Goal: Information Seeking & Learning: Learn about a topic

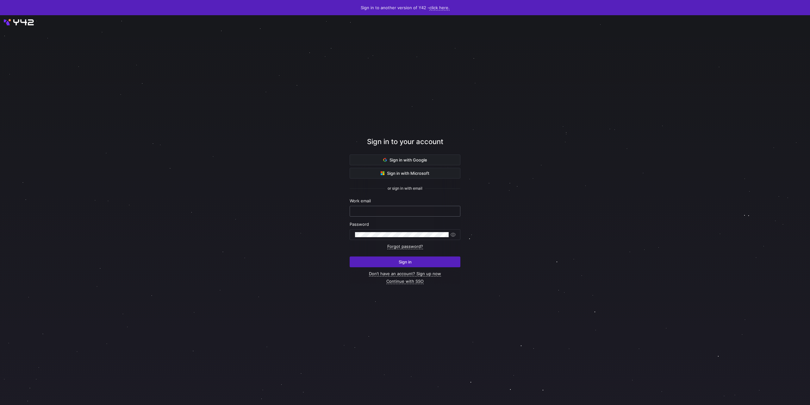
click at [401, 211] on input "text" at bounding box center [405, 211] width 100 height 5
type input "[PERSON_NAME][EMAIL_ADDRESS][DOMAIN_NAME]"
click at [350, 256] on button "Sign in" at bounding box center [405, 261] width 111 height 11
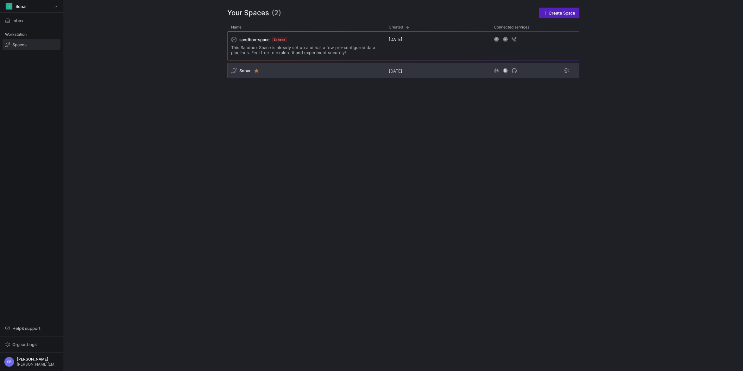
click at [243, 71] on span "Sonar" at bounding box center [244, 70] width 11 height 5
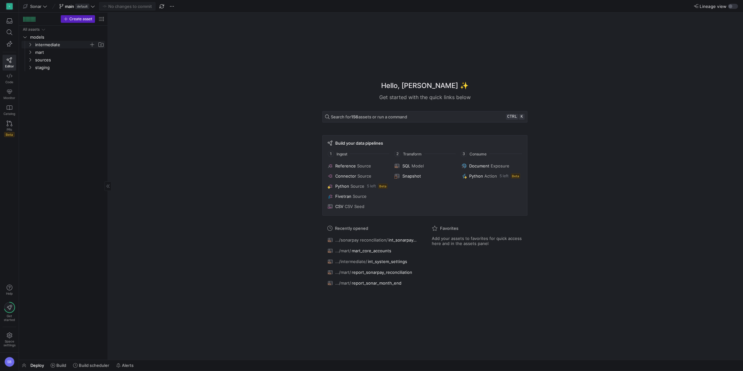
click at [31, 46] on icon "Press SPACE to select this row." at bounding box center [30, 45] width 4 height 4
click at [37, 53] on icon "Press SPACE to select this row." at bounding box center [35, 52] width 4 height 4
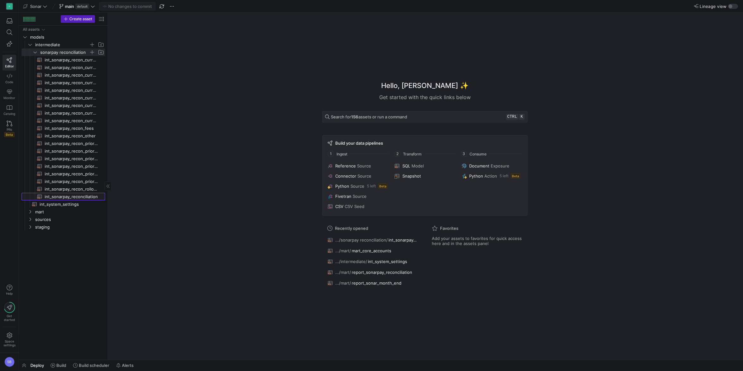
click at [64, 195] on span "int_sonarpay_reconciliation​​​​​​​​​​" at bounding box center [71, 196] width 53 height 7
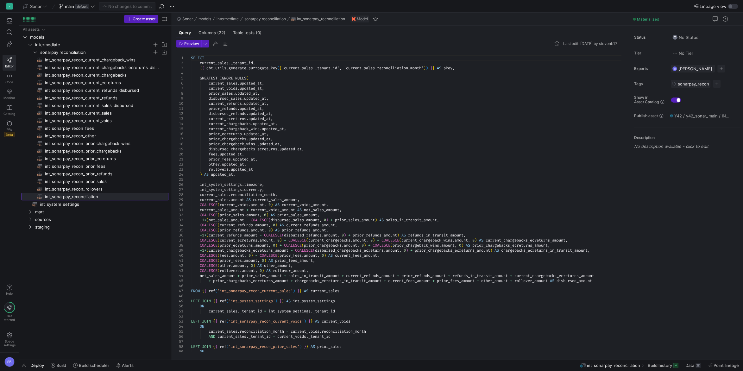
drag, startPoint x: 108, startPoint y: 224, endPoint x: 176, endPoint y: 225, distance: 68.7
click at [176, 225] on as-split "Create asset Drag here to set row groups Drag here to set column labels Group 1…" at bounding box center [381, 186] width 724 height 347
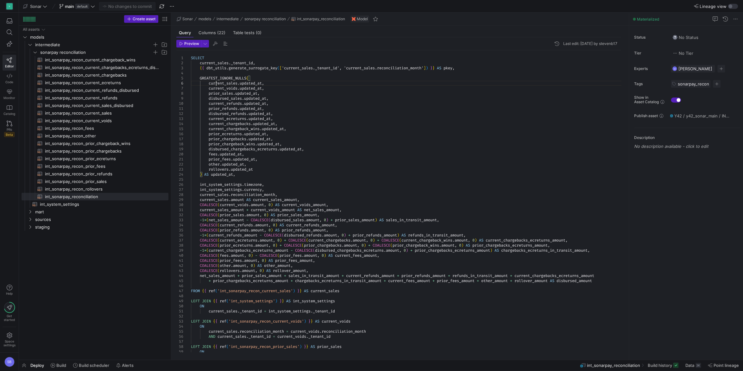
click at [117, 111] on span "int_sonarpay_recon_current_sales​​​​​​​​​​" at bounding box center [103, 113] width 116 height 7
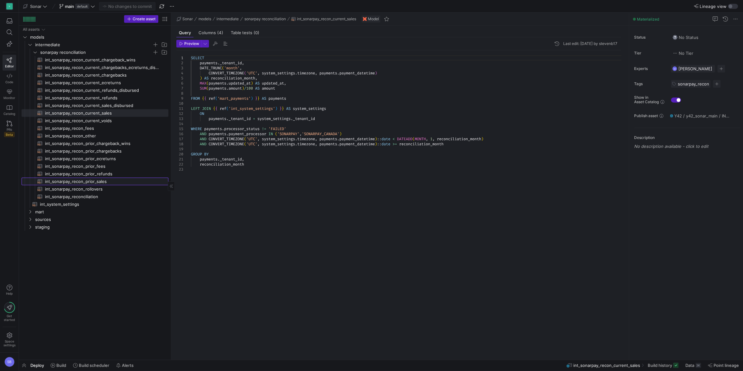
click at [96, 183] on span "int_sonarpay_recon_prior_sales​​​​​​​​​​" at bounding box center [103, 181] width 116 height 7
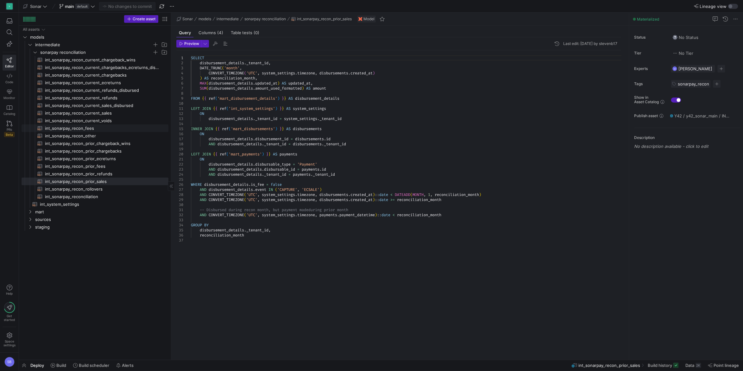
click at [96, 127] on span "int_sonarpay_recon_fees​​​​​​​​​​" at bounding box center [103, 128] width 116 height 7
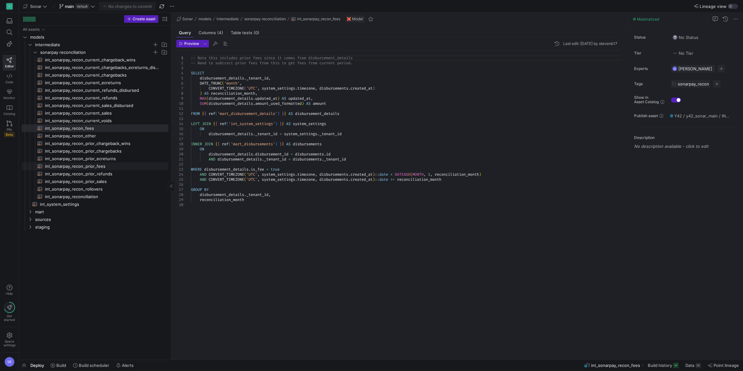
click at [85, 164] on span "int_sonarpay_recon_prior_fees​​​​​​​​​​" at bounding box center [103, 166] width 116 height 7
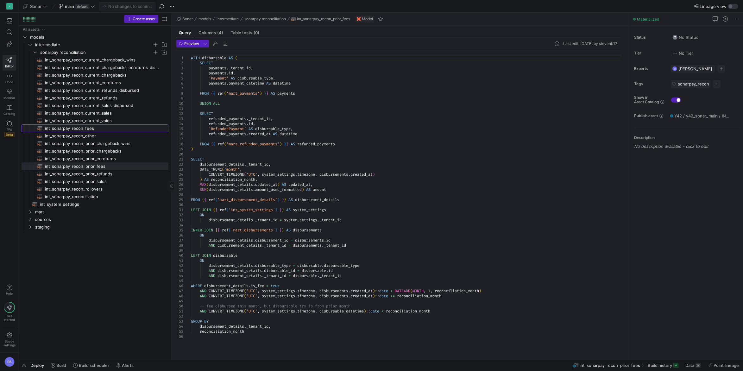
click at [85, 129] on span "int_sonarpay_recon_fees​​​​​​​​​​" at bounding box center [103, 128] width 116 height 7
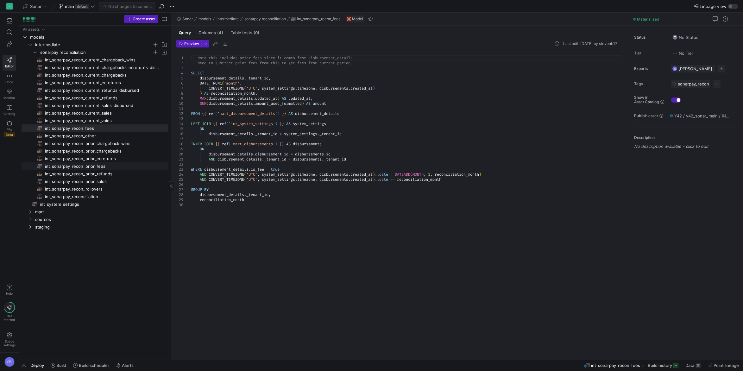
click at [75, 167] on span "int_sonarpay_recon_prior_fees​​​​​​​​​​" at bounding box center [103, 166] width 116 height 7
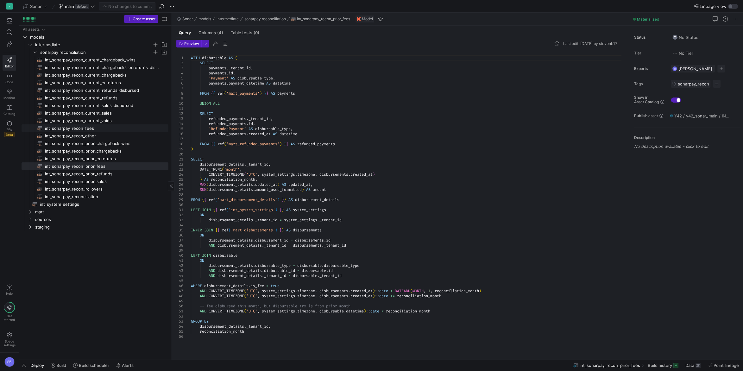
click at [84, 130] on span "int_sonarpay_recon_fees​​​​​​​​​​" at bounding box center [103, 128] width 116 height 7
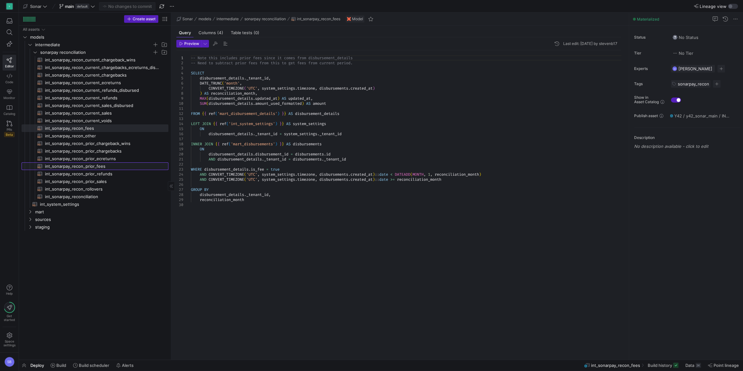
click at [116, 169] on span "int_sonarpay_recon_prior_fees​​​​​​​​​​" at bounding box center [103, 166] width 116 height 7
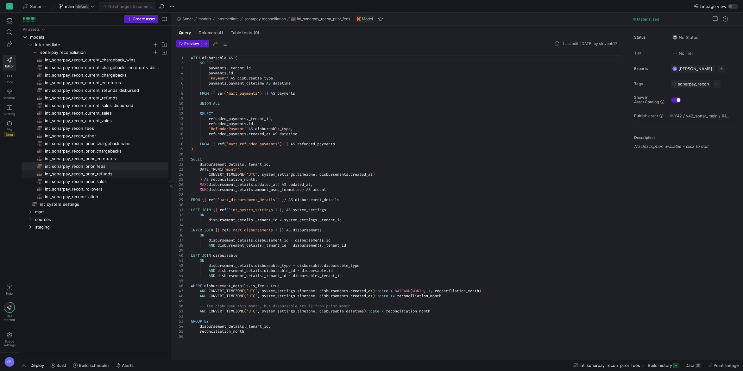
click at [101, 174] on span "int_sonarpay_recon_prior_refunds​​​​​​​​​​" at bounding box center [103, 173] width 116 height 7
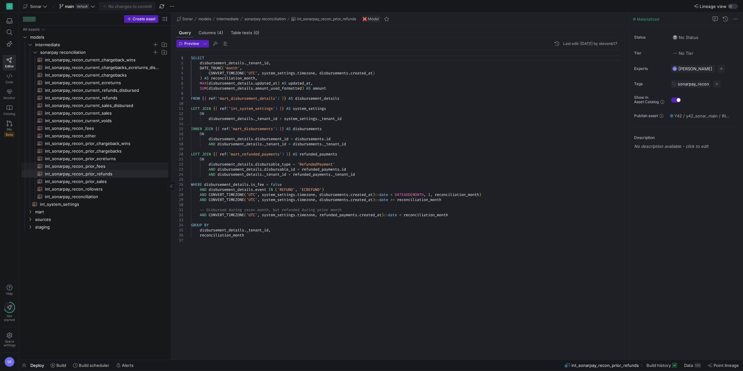
click at [101, 167] on span "int_sonarpay_recon_prior_fees​​​​​​​​​​" at bounding box center [103, 166] width 116 height 7
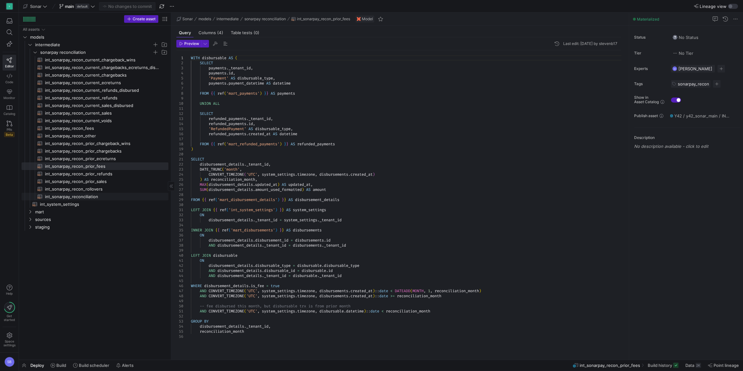
click at [88, 196] on span "int_sonarpay_reconciliation​​​​​​​​​​" at bounding box center [103, 196] width 116 height 7
